Goal: Information Seeking & Learning: Learn about a topic

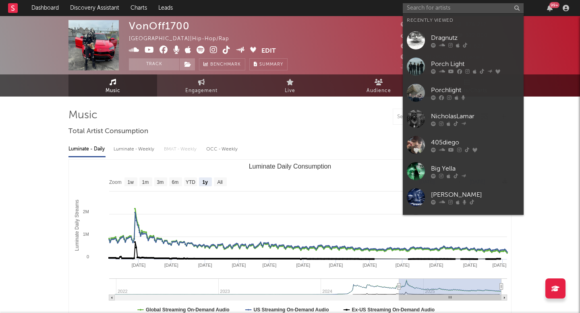
select select "1y"
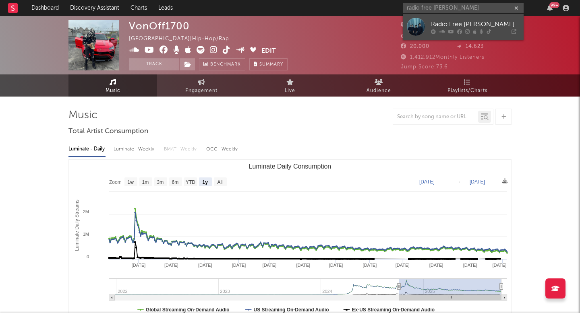
type input "radio free alice"
click at [457, 28] on div "Radio Free [PERSON_NAME]" at bounding box center [475, 24] width 89 height 10
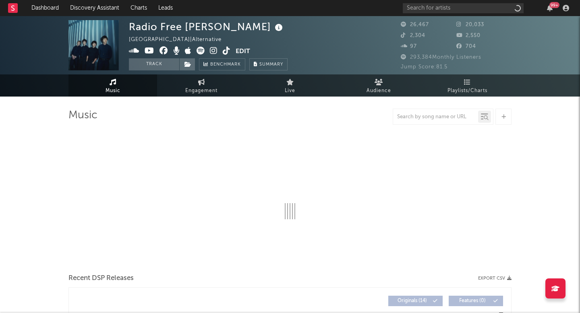
select select "6m"
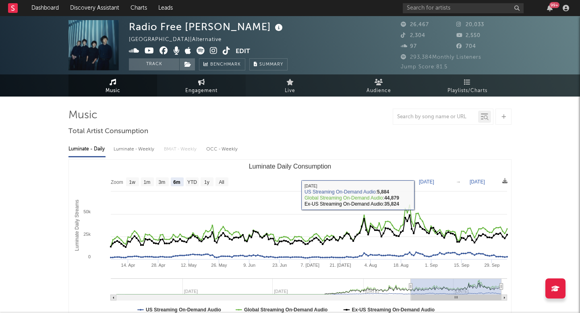
click at [206, 83] on link "Engagement" at bounding box center [201, 85] width 89 height 22
select select "1w"
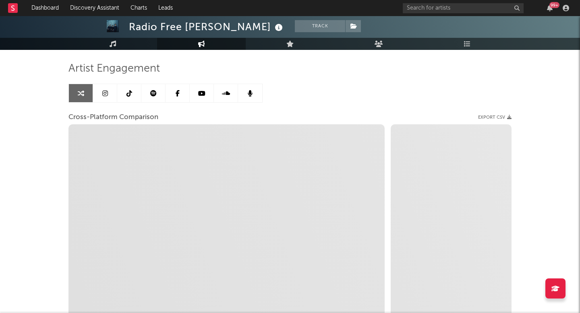
scroll to position [49, 0]
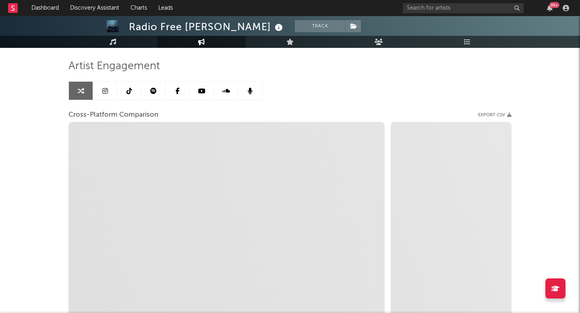
select select "1m"
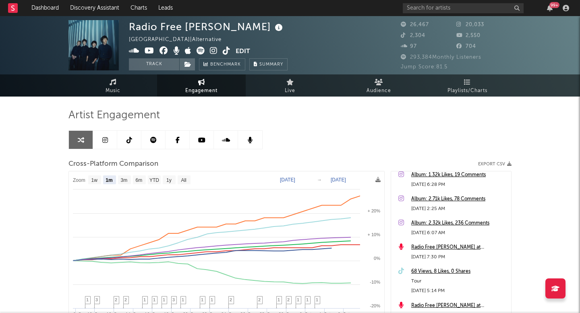
scroll to position [113, 0]
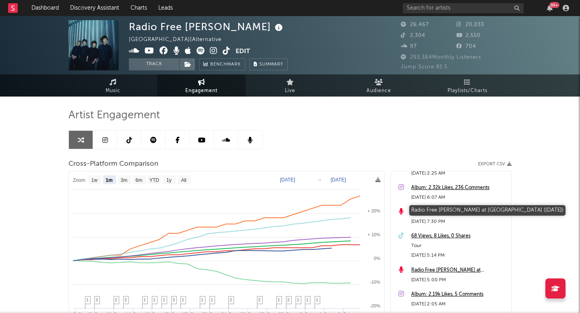
click at [439, 212] on div "Radio Free [PERSON_NAME] at [GEOGRAPHIC_DATA] ([DATE])" at bounding box center [459, 212] width 96 height 10
